Goal: Task Accomplishment & Management: Manage account settings

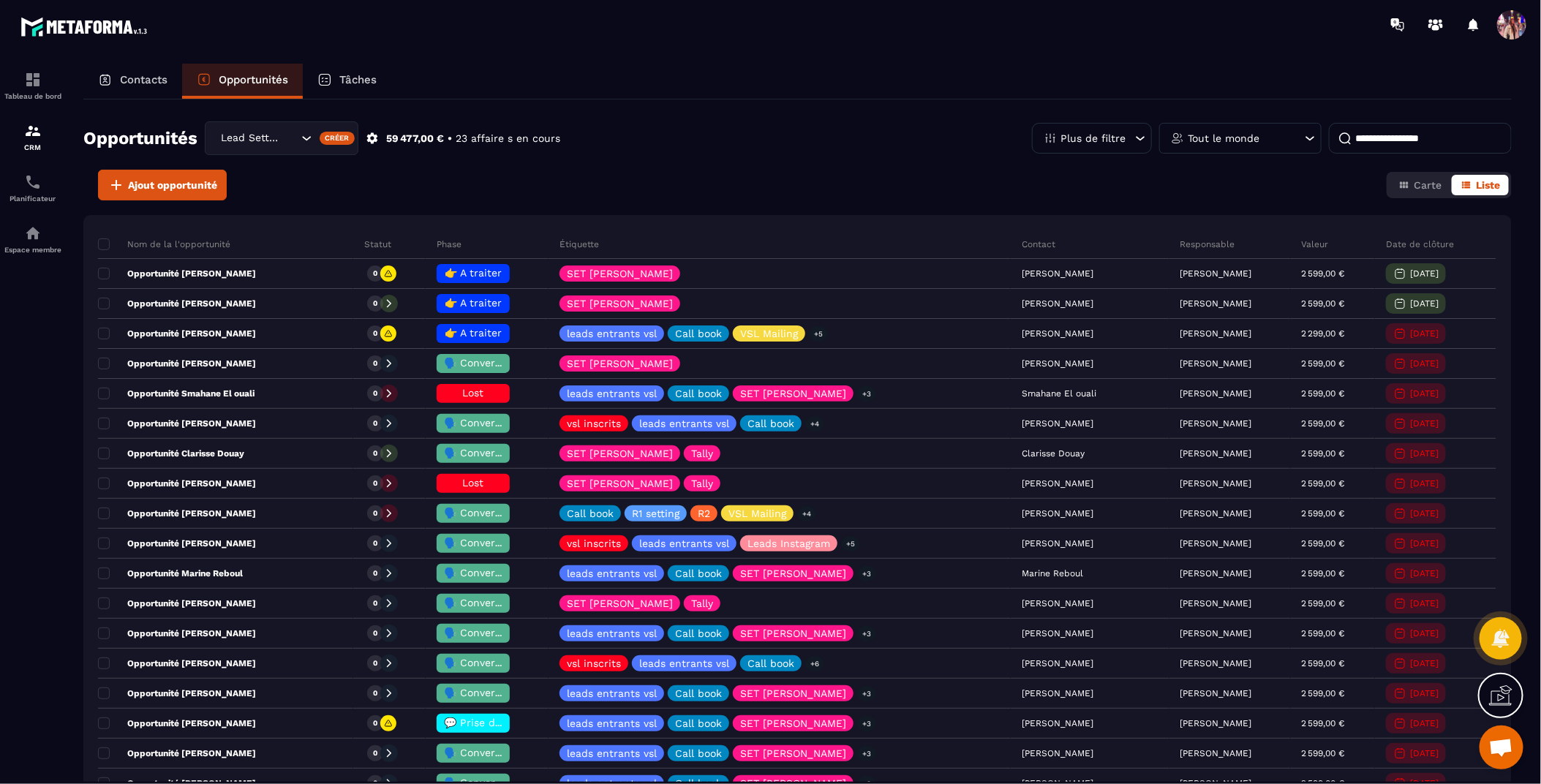
click at [1496, 748] on span "Ouvrir le chat" at bounding box center [1501, 748] width 24 height 20
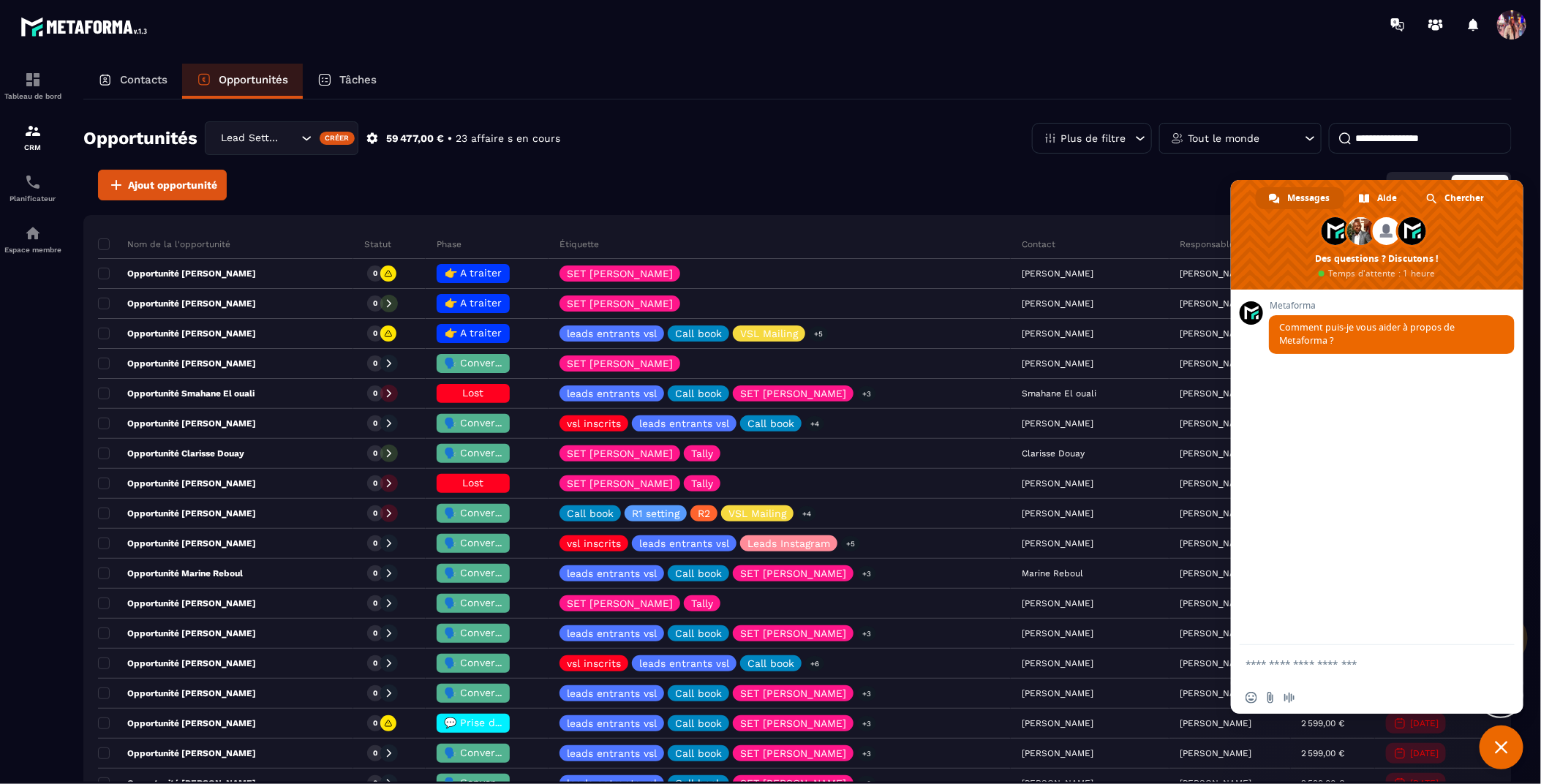
click at [1357, 664] on textarea "Entrez votre message..." at bounding box center [1361, 664] width 231 height 13
type textarea "**********"
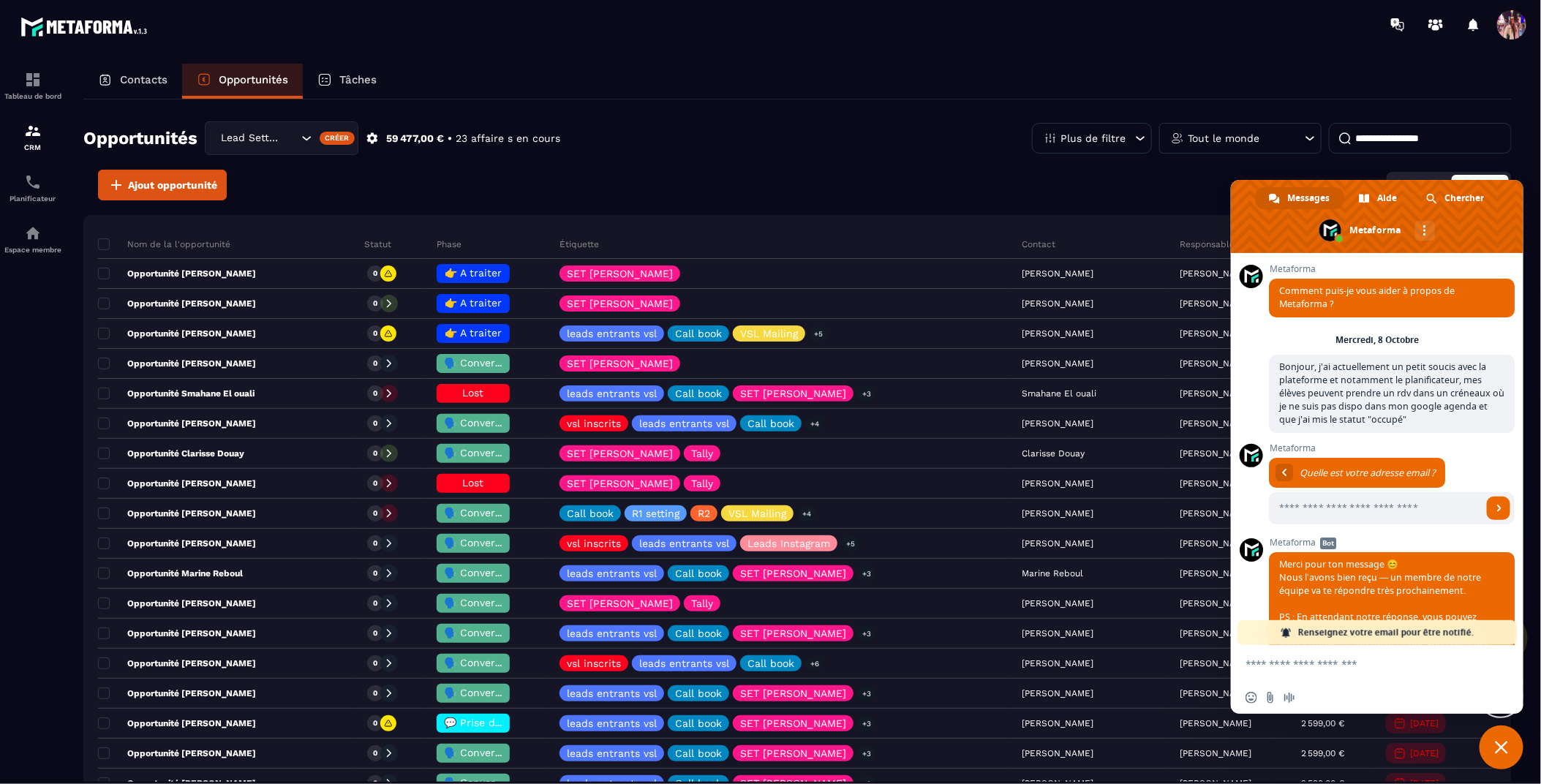
scroll to position [75, 0]
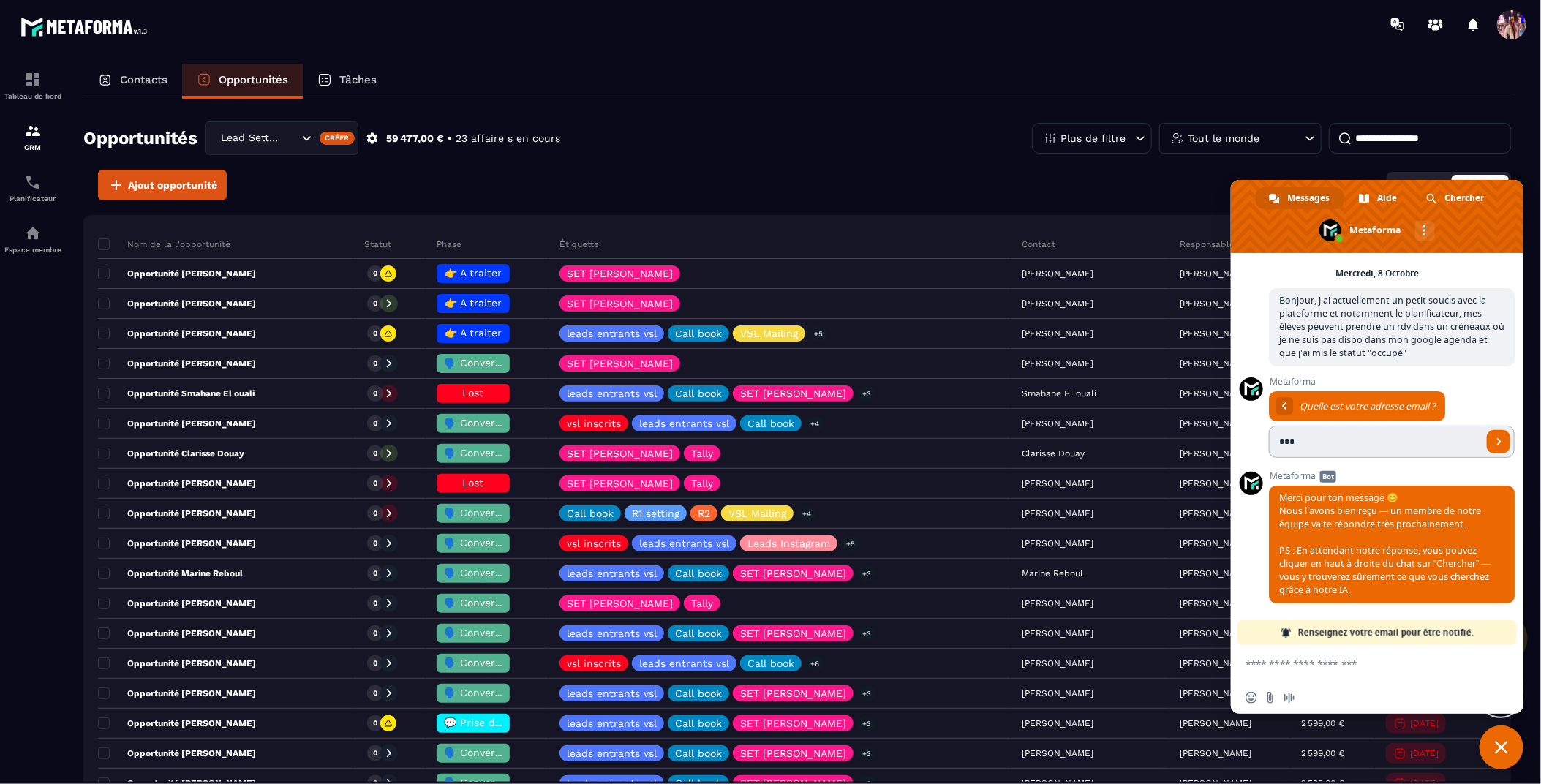
type input "**********"
click at [1496, 438] on span "Envoyer" at bounding box center [1499, 441] width 7 height 7
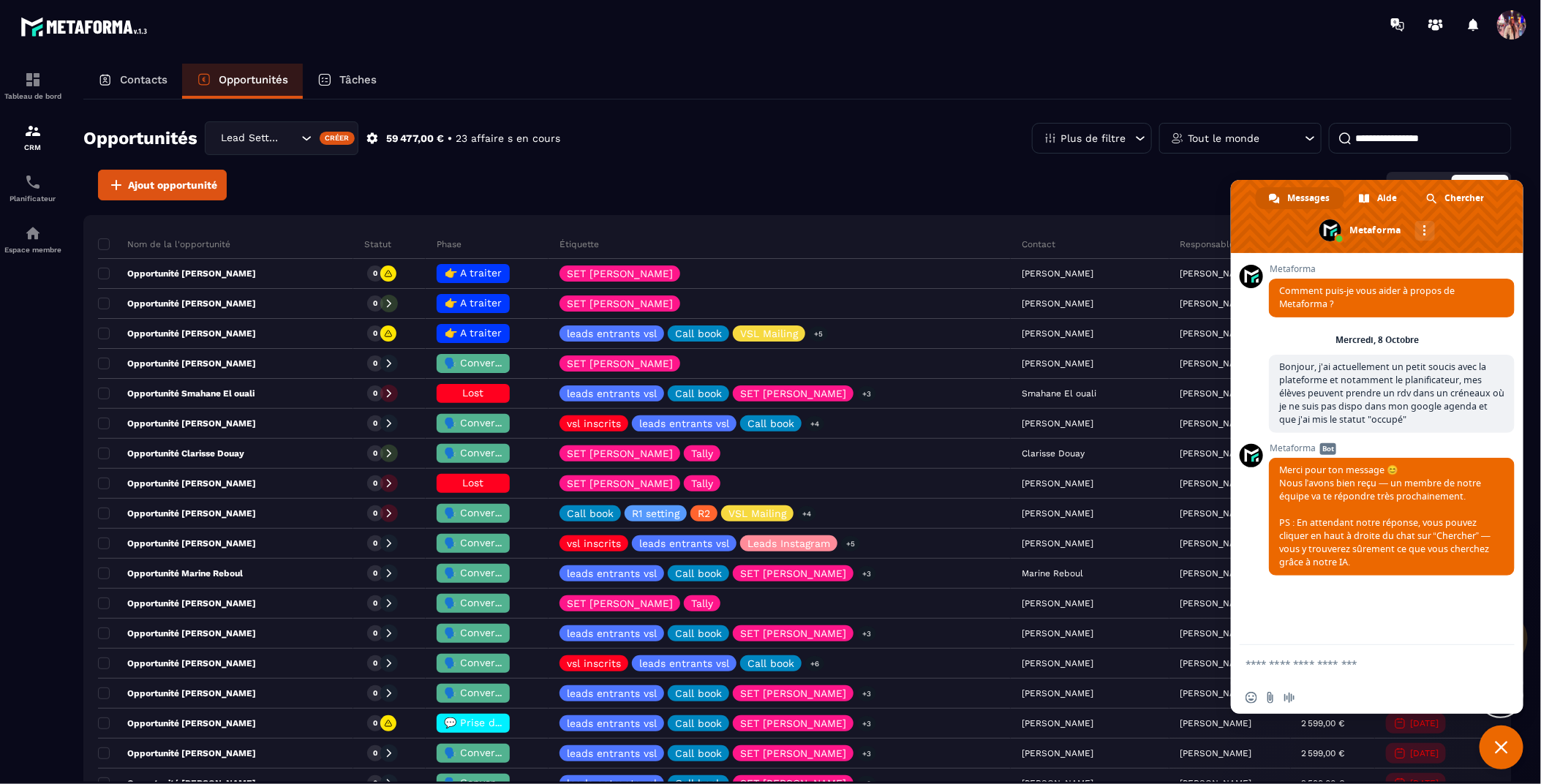
scroll to position [0, 0]
click at [855, 83] on div "Contacts Opportunités Tâches" at bounding box center [798, 80] width 1428 height 35
click at [1497, 752] on span "Fermer le chat" at bounding box center [1501, 747] width 13 height 13
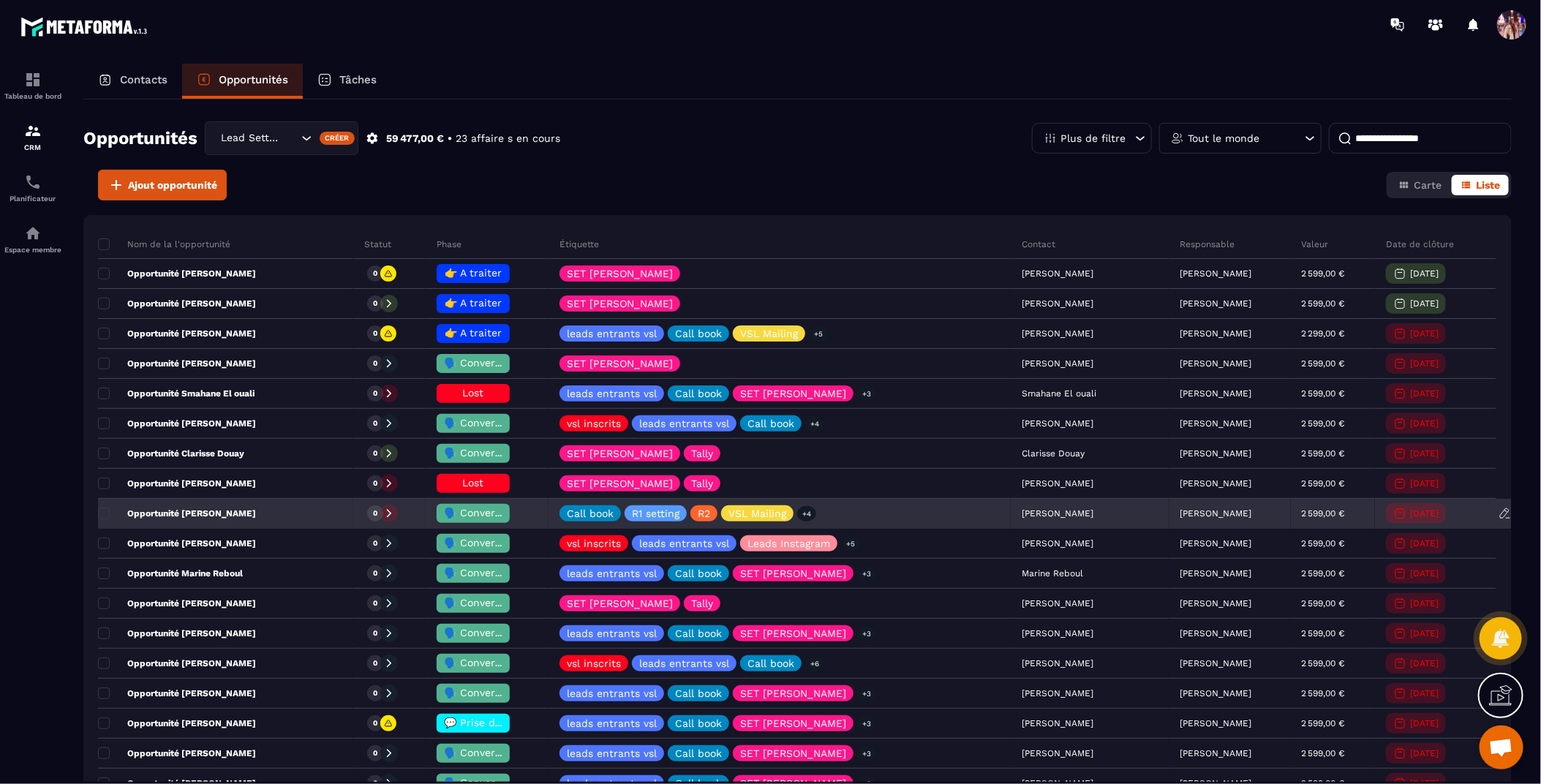
click at [481, 513] on span "🗣️ Conversation en cours" at bounding box center [508, 512] width 129 height 12
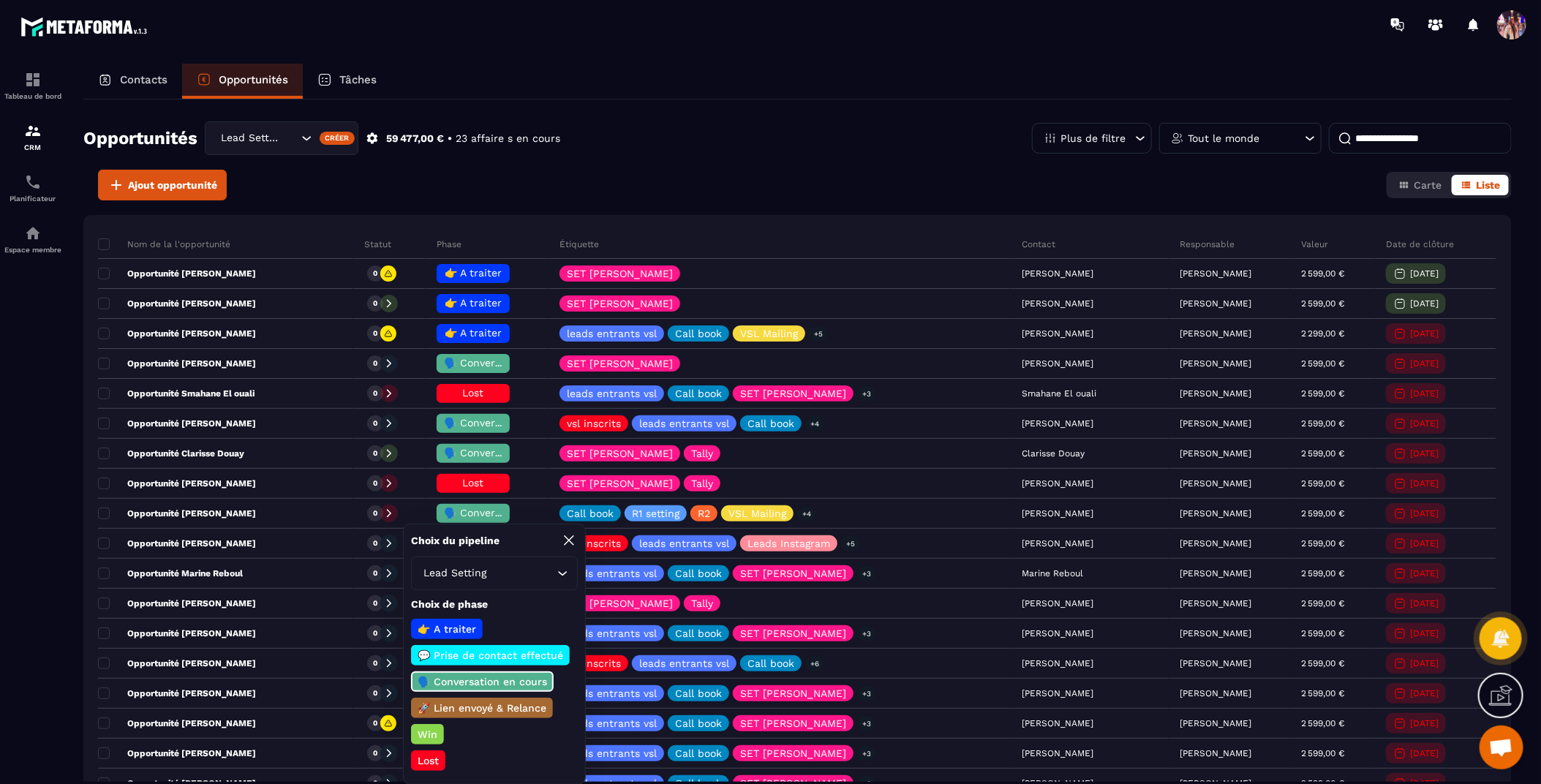
click at [612, 124] on div "Opportunités Lead Setting Créer 59 477,00 € • 23 affaire s en cours Plus de fil…" at bounding box center [798, 145] width 1428 height 48
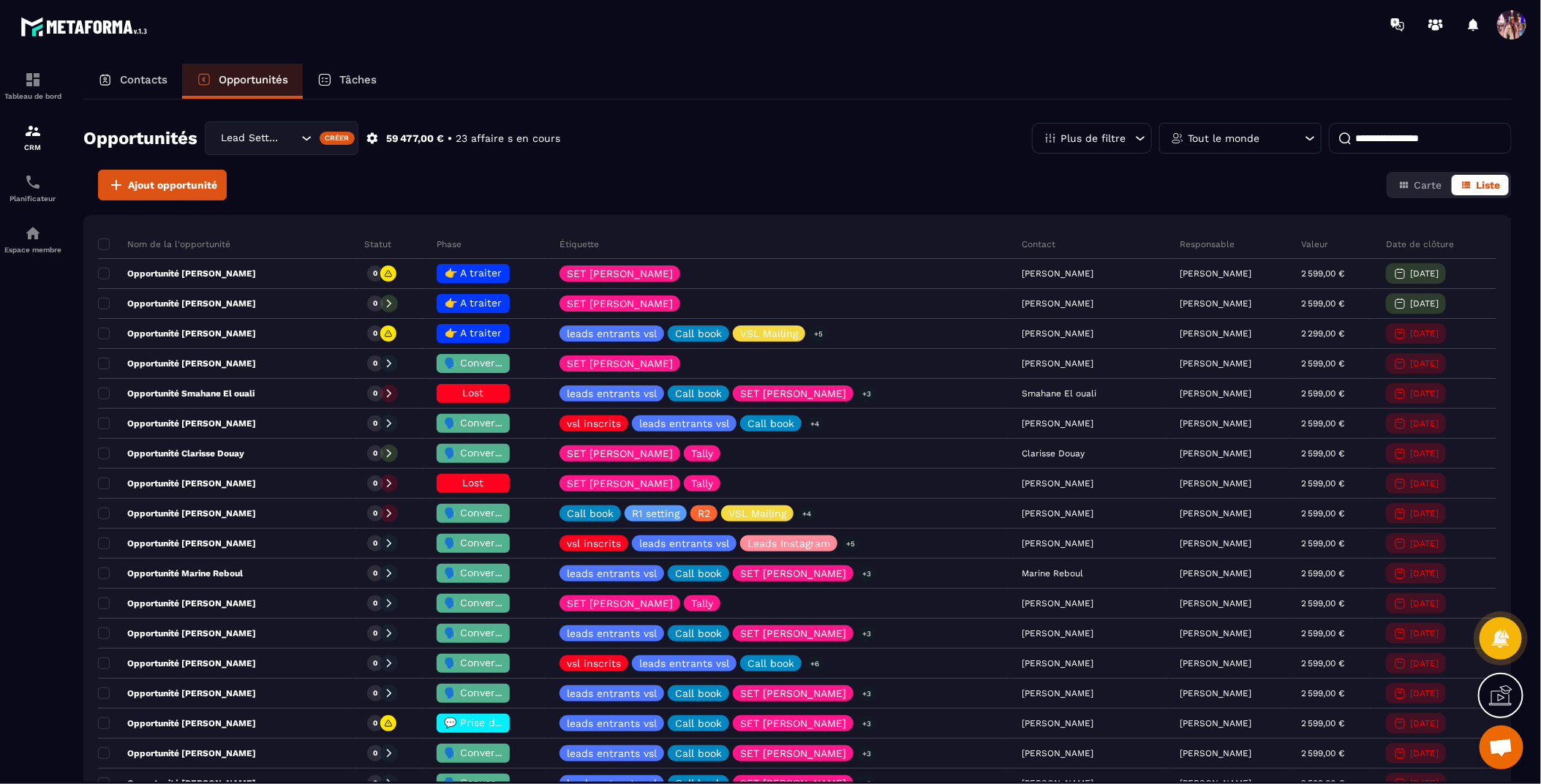
click at [266, 133] on div "Lead Setting" at bounding box center [257, 138] width 83 height 16
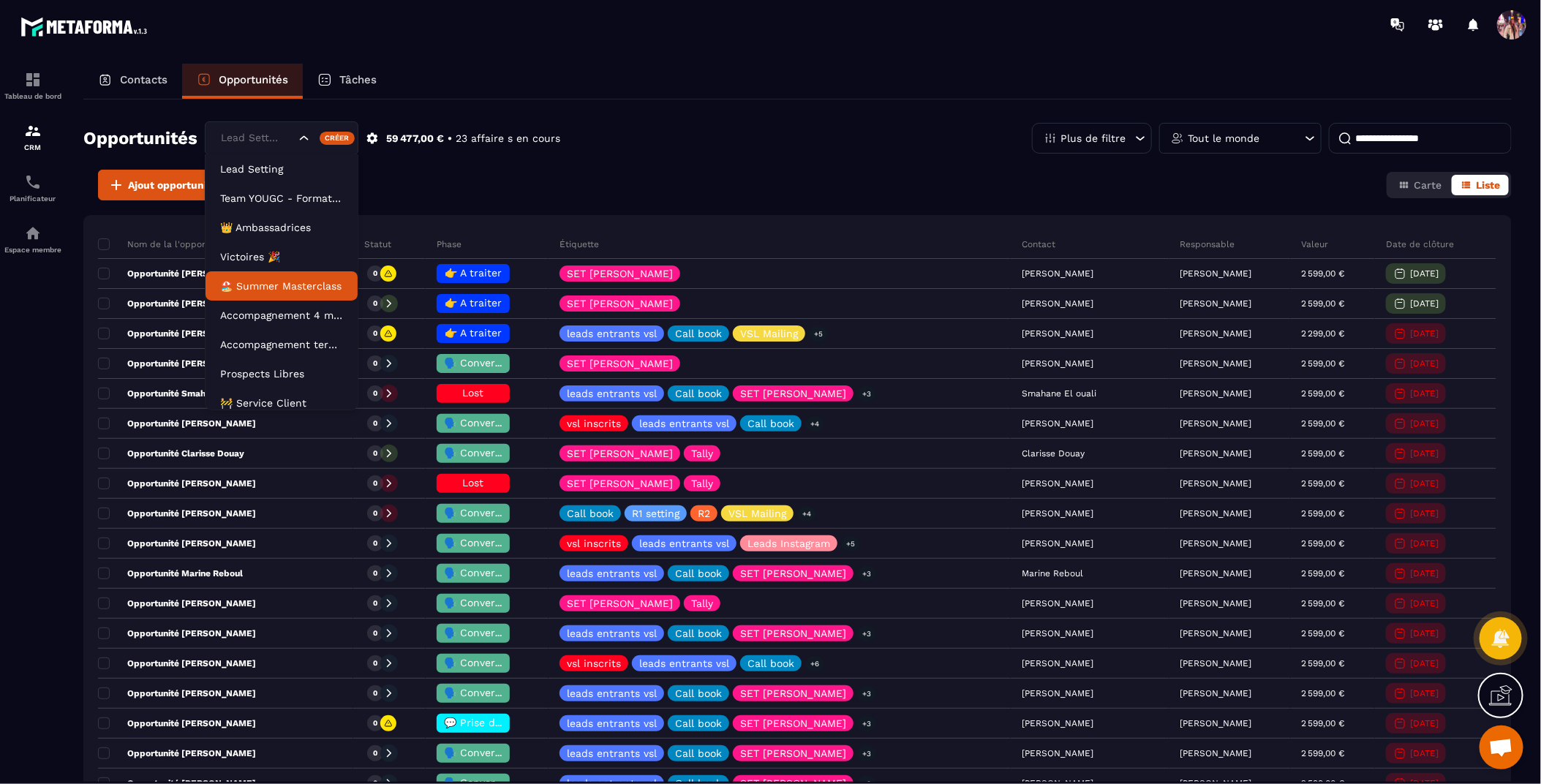
scroll to position [66, 0]
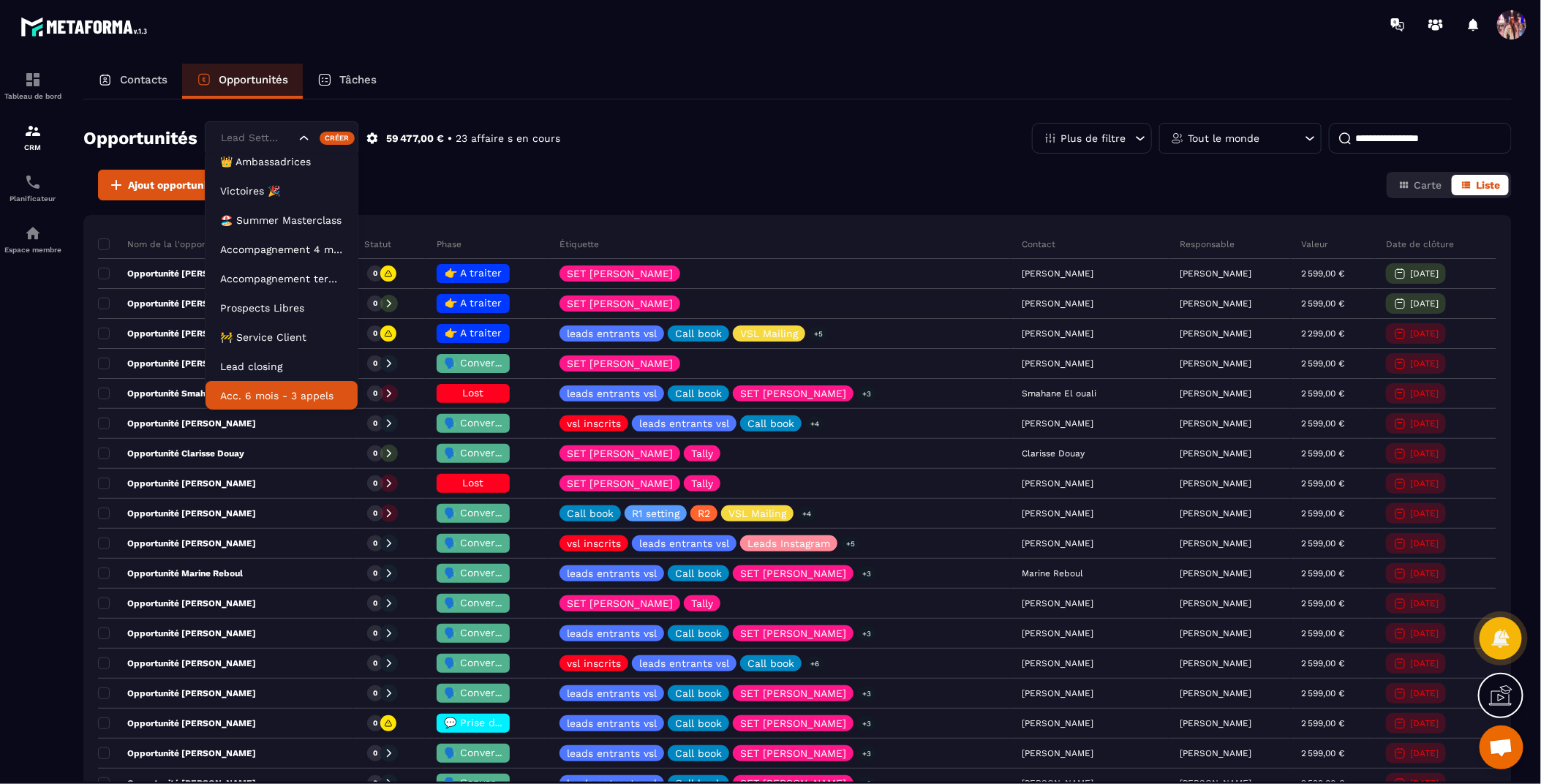
click at [290, 395] on p "Acc. 6 mois - 3 appels" at bounding box center [281, 395] width 123 height 14
